Goal: Transaction & Acquisition: Purchase product/service

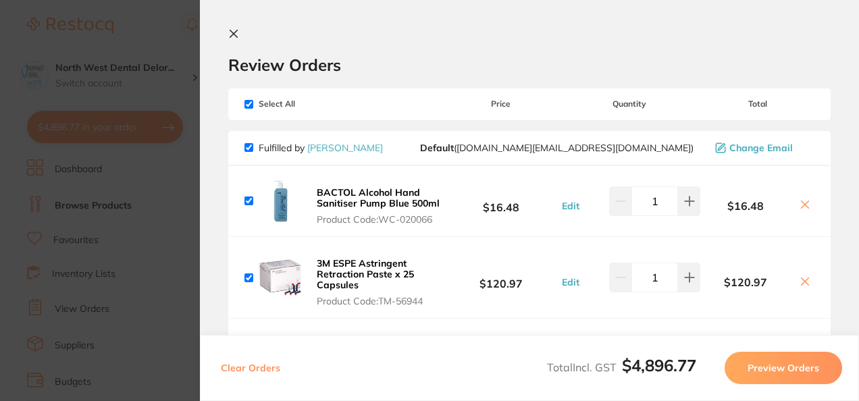
click at [236, 30] on icon at bounding box center [233, 33] width 11 height 11
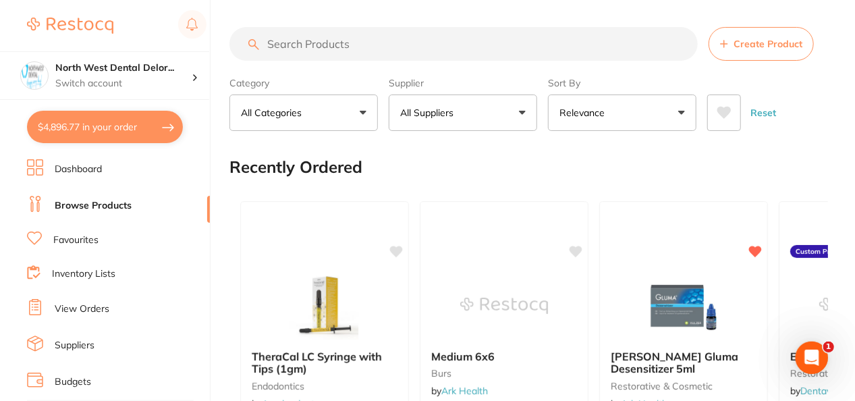
click at [279, 58] on input "search" at bounding box center [464, 44] width 469 height 34
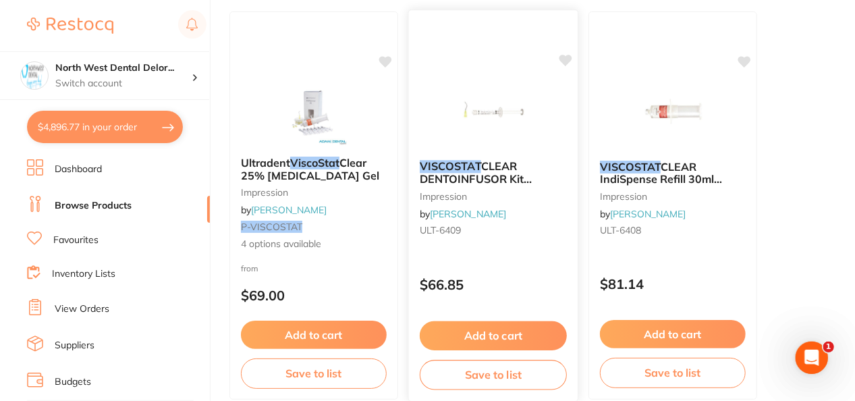
scroll to position [180, 0]
type input "viscostat"
click at [497, 138] on img at bounding box center [493, 114] width 88 height 68
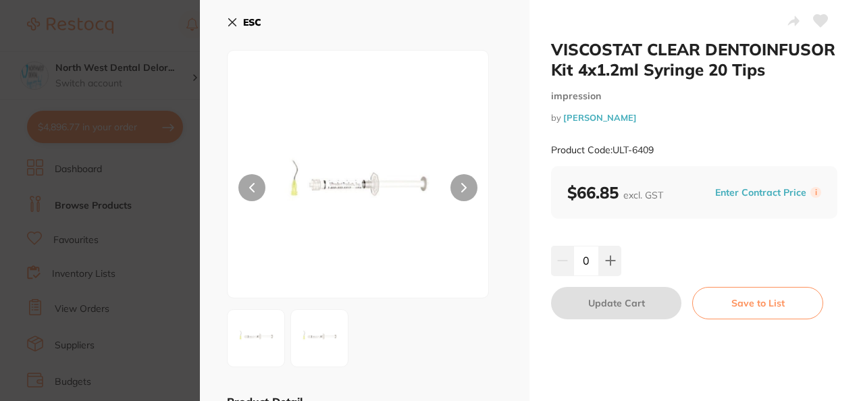
click at [152, 159] on section "VISCOSTAT CLEAR DENTOINFUSOR Kit 4x1.2ml Syringe 20 Tips impression by [PERSON_…" at bounding box center [429, 200] width 859 height 401
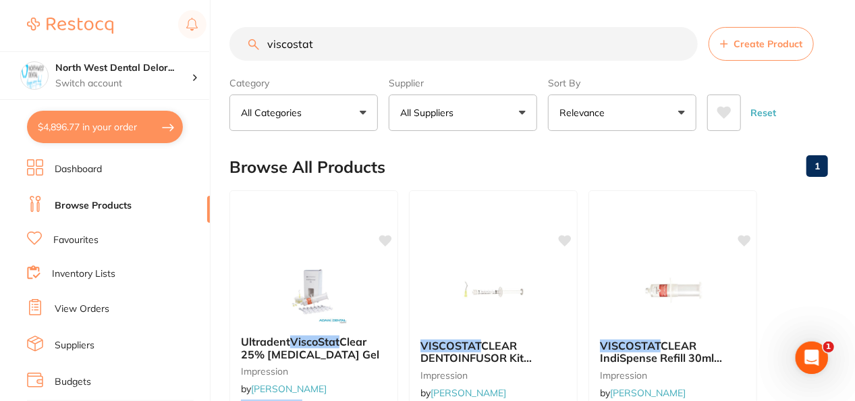
drag, startPoint x: 356, startPoint y: 49, endPoint x: 219, endPoint y: 58, distance: 137.4
click at [219, 58] on div "$4,896.77 North West Dental Delor... Switch account Longford Smileco North West…" at bounding box center [427, 200] width 855 height 401
type input "thercal"
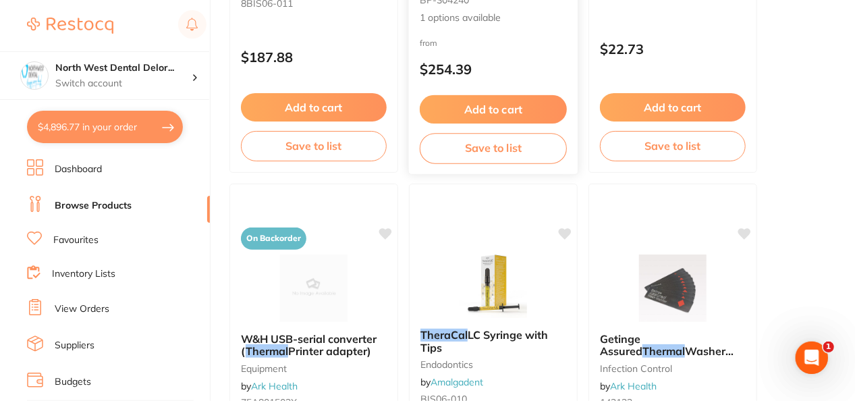
scroll to position [538, 0]
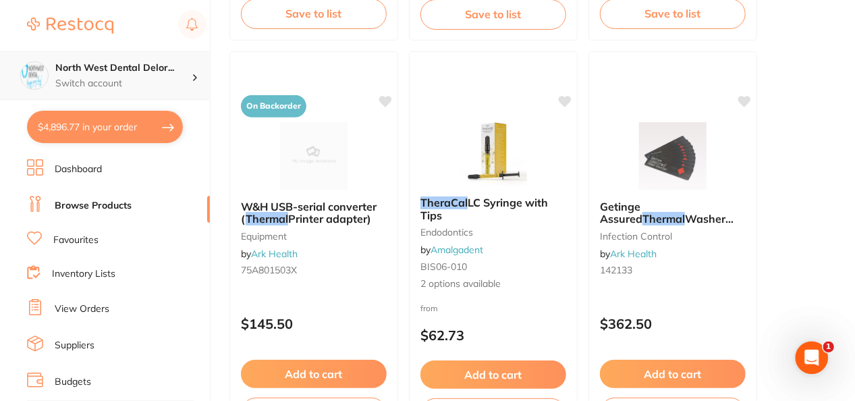
click at [155, 61] on h4 "North West Dental Delor..." at bounding box center [123, 68] width 136 height 14
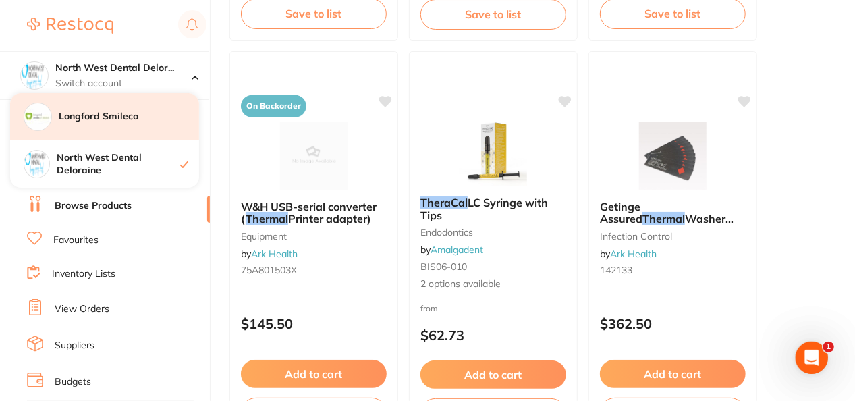
click at [153, 128] on div "Longford Smileco" at bounding box center [104, 116] width 189 height 47
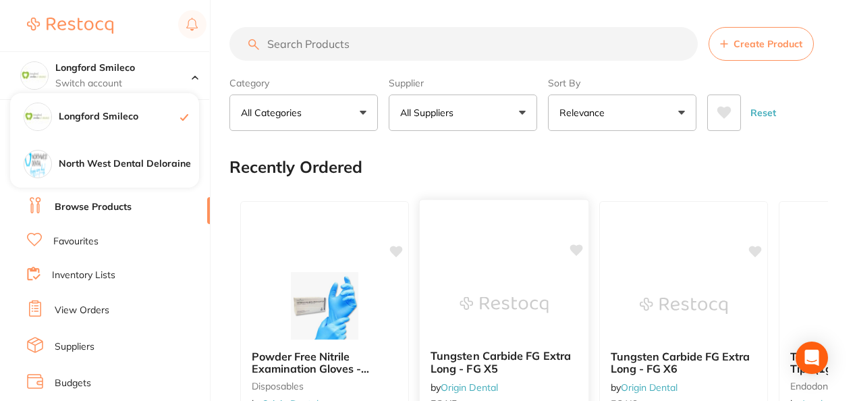
click at [146, 154] on div "North West Dental Deloraine" at bounding box center [104, 163] width 189 height 47
